Goal: Navigation & Orientation: Find specific page/section

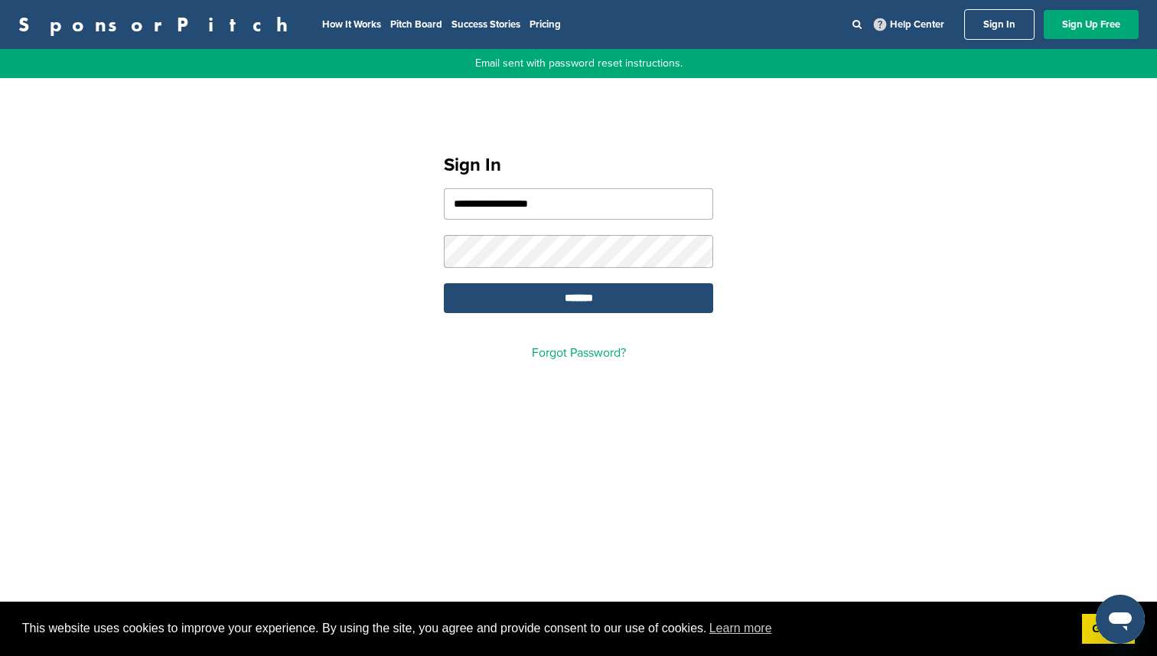
scroll to position [49, 0]
click at [610, 292] on input "*******" at bounding box center [578, 298] width 269 height 30
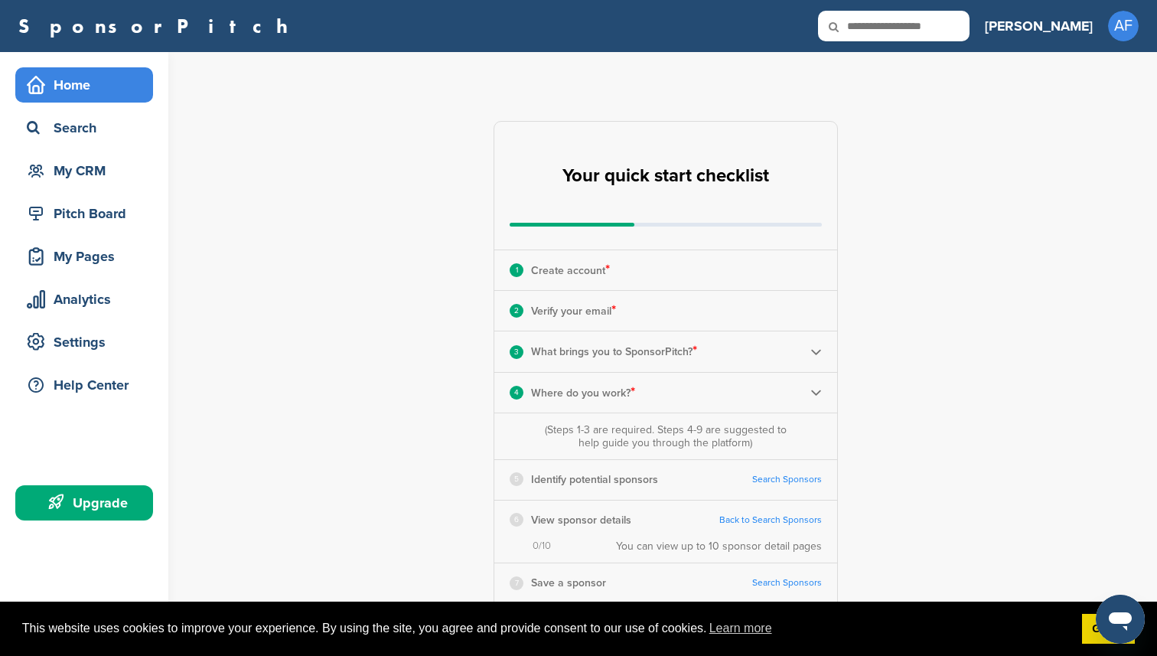
scroll to position [49, 0]
click at [102, 98] on div "Home" at bounding box center [88, 85] width 130 height 28
